Goal: Information Seeking & Learning: Learn about a topic

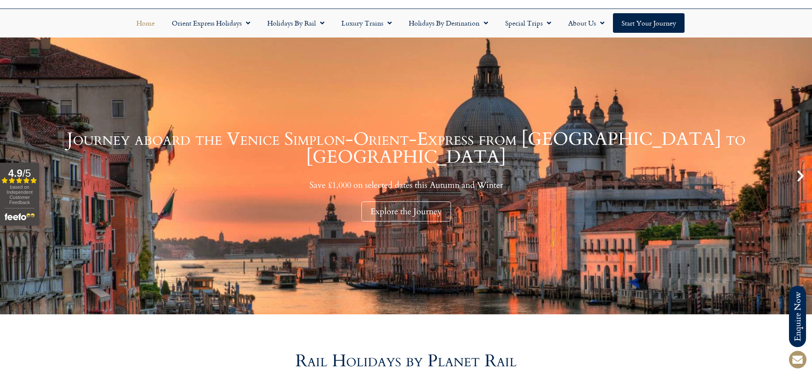
scroll to position [85, 0]
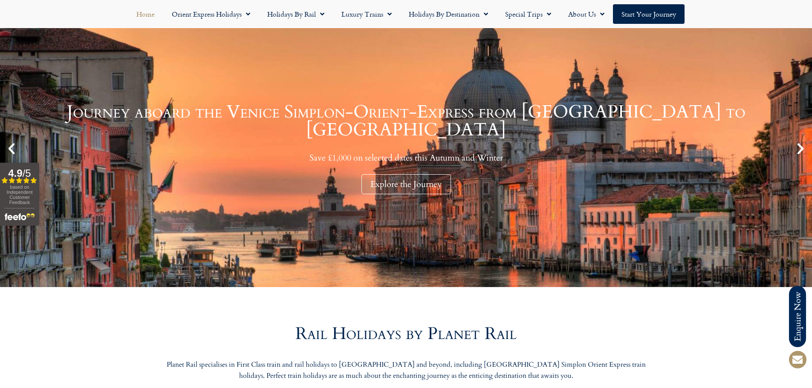
click at [799, 149] on icon "Next slide" at bounding box center [800, 149] width 14 height 14
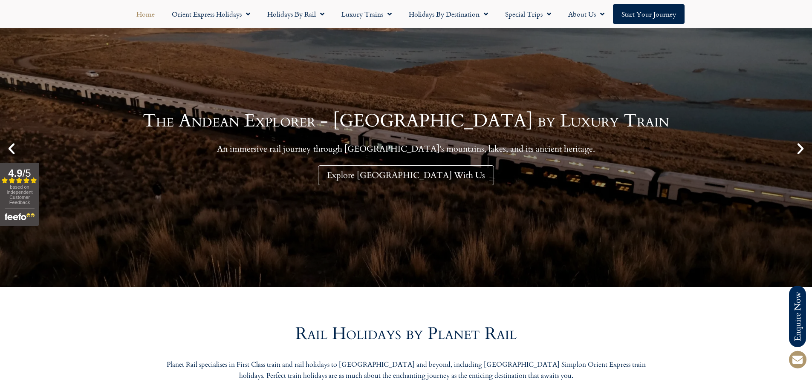
click at [800, 145] on icon "Next slide" at bounding box center [800, 149] width 14 height 14
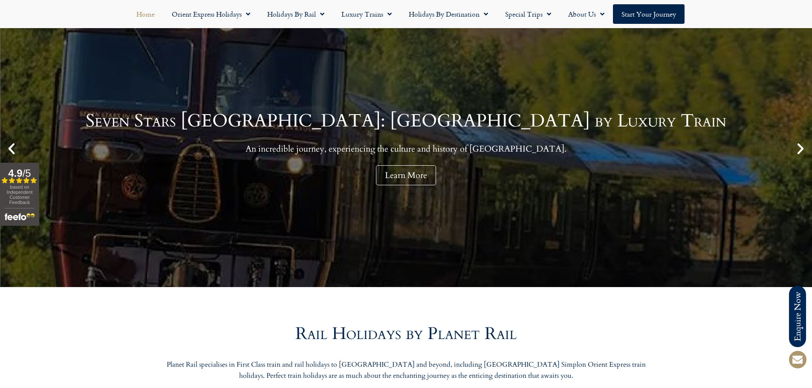
click at [354, 168] on div "Seven Stars [GEOGRAPHIC_DATA]: [GEOGRAPHIC_DATA] by Luxury Train An incredible …" at bounding box center [406, 148] width 641 height 73
click at [413, 174] on link "Learn More" at bounding box center [406, 175] width 60 height 20
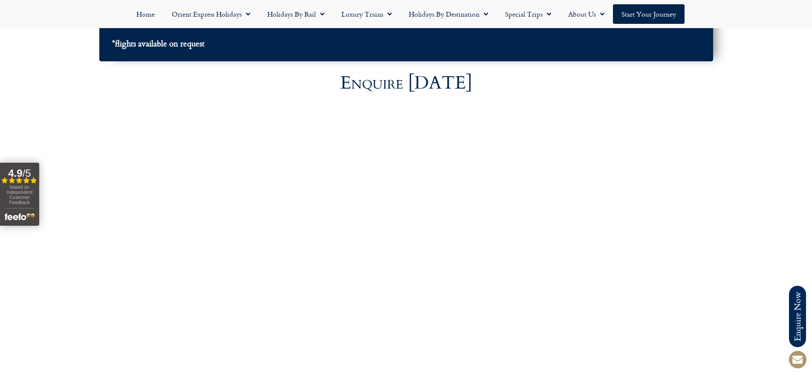
scroll to position [3198, 0]
